Goal: Task Accomplishment & Management: Complete application form

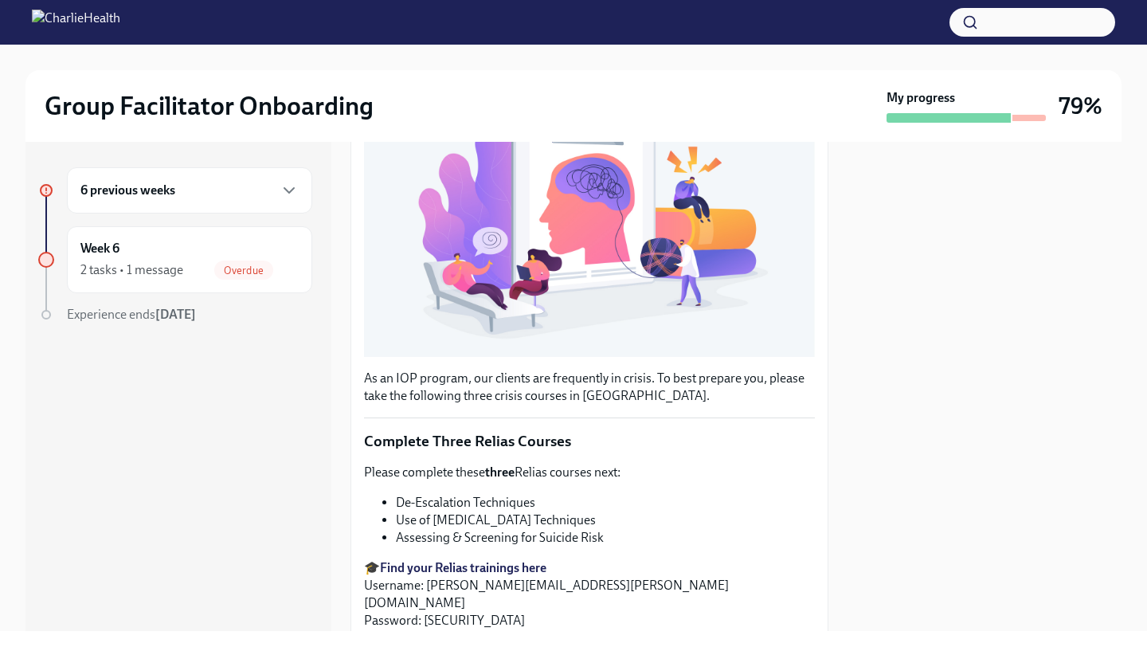
scroll to position [494, 0]
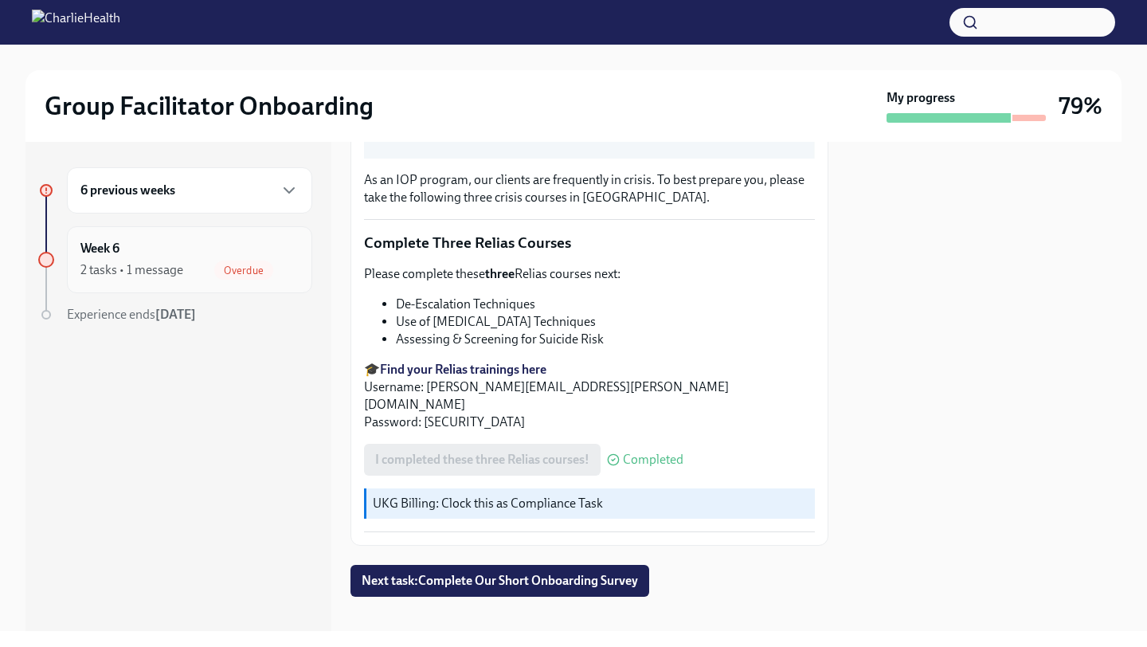
click at [151, 284] on div "Week 6 2 tasks • 1 message Overdue" at bounding box center [189, 259] width 245 height 67
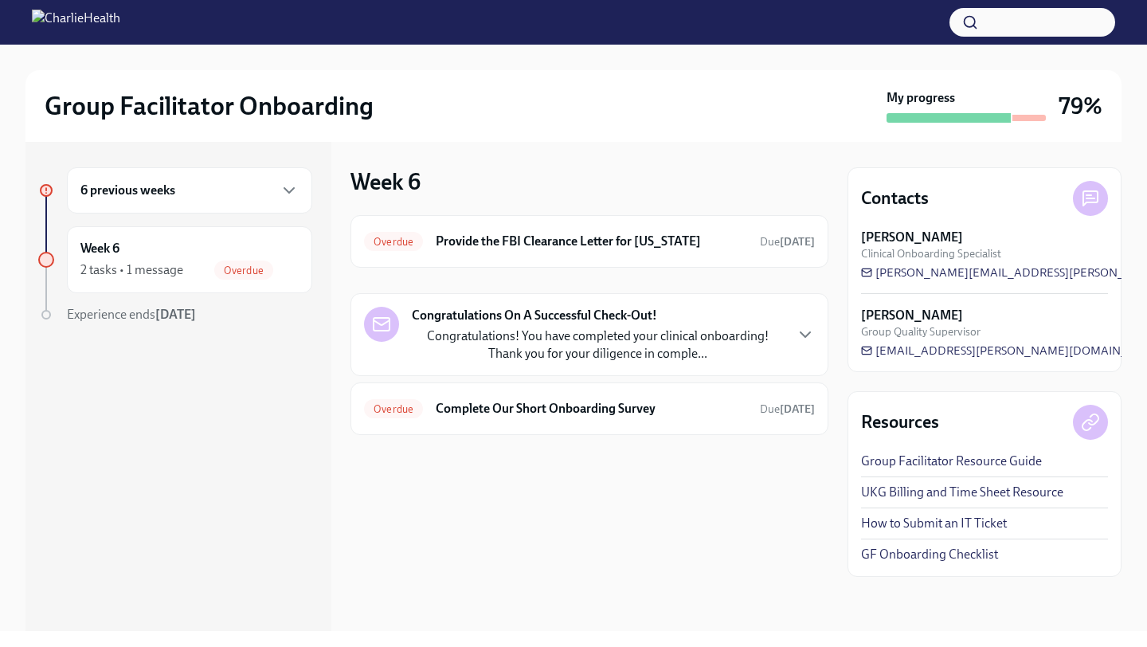
click at [667, 346] on p "Congratulations! You have completed your clinical onboarding! Thank you for you…" at bounding box center [597, 344] width 371 height 35
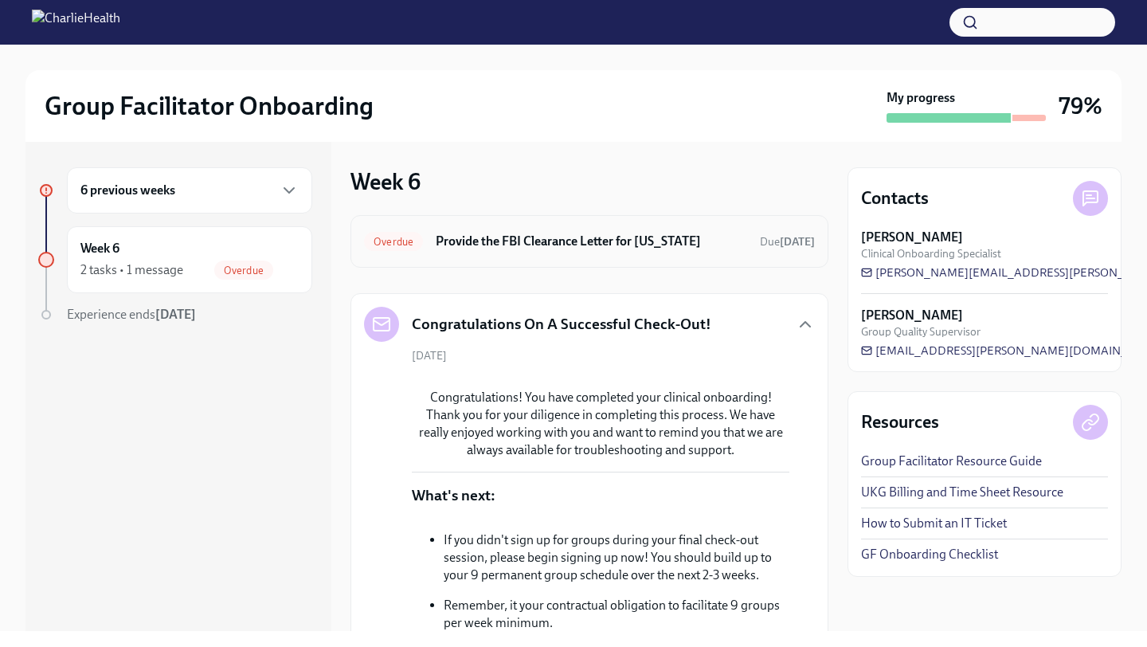
click at [680, 247] on h6 "Provide the FBI Clearance Letter for [US_STATE]" at bounding box center [591, 242] width 311 height 18
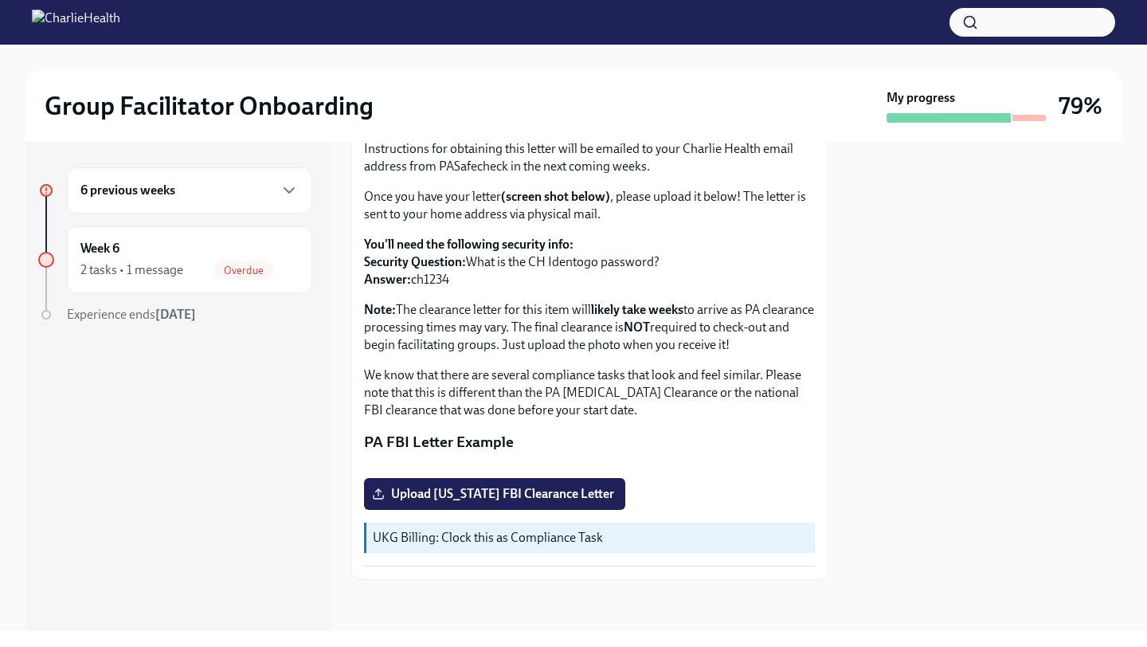
scroll to position [282, 0]
click at [537, 503] on label "Upload [US_STATE] FBI Clearance Letter" at bounding box center [494, 494] width 261 height 32
click at [0, 0] on input "Upload [US_STATE] FBI Clearance Letter" at bounding box center [0, 0] width 0 height 0
click at [474, 499] on span "Upload [US_STATE] FBI Clearance Letter" at bounding box center [494, 494] width 239 height 16
click at [0, 0] on input "Upload [US_STATE] FBI Clearance Letter" at bounding box center [0, 0] width 0 height 0
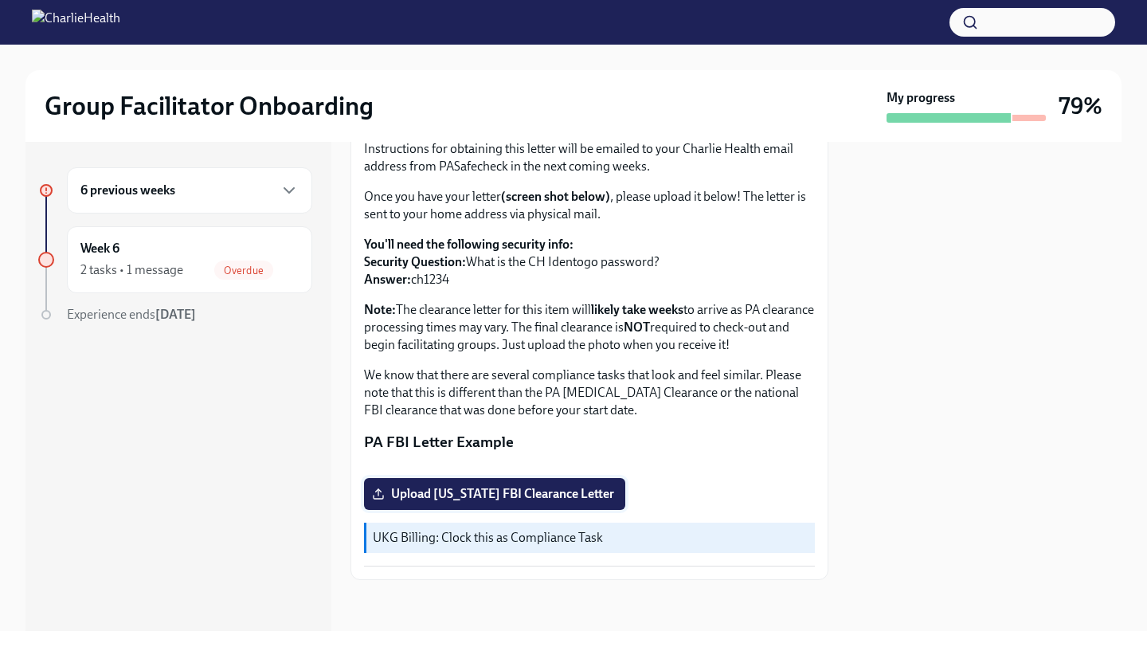
click at [436, 506] on label "Upload [US_STATE] FBI Clearance Letter" at bounding box center [494, 494] width 261 height 32
click at [0, 0] on input "Upload [US_STATE] FBI Clearance Letter" at bounding box center [0, 0] width 0 height 0
